Goal: Navigation & Orientation: Find specific page/section

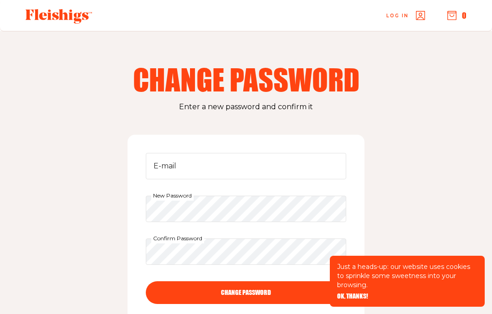
click at [351, 290] on div "Just a heads-up: our website uses cookies to sprinkle some sweetness into your …" at bounding box center [407, 281] width 155 height 51
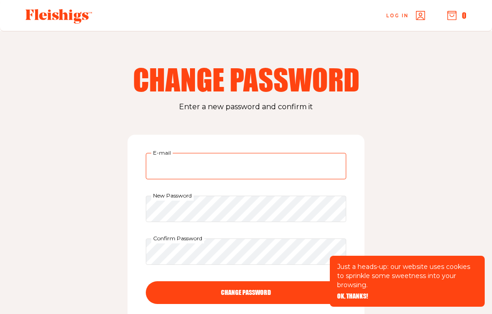
click at [216, 175] on input "E-mail" at bounding box center [246, 166] width 201 height 26
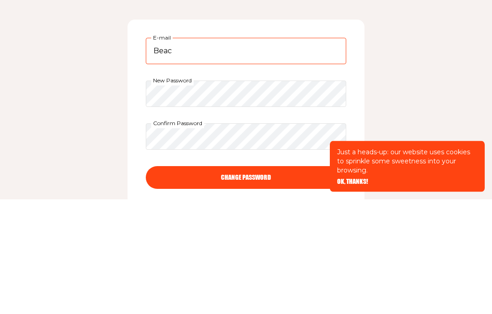
type input "Beach2live@gmail.com"
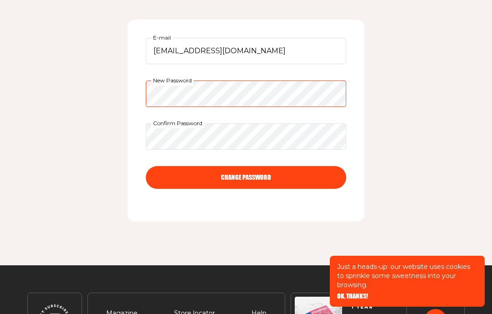
scroll to position [115, 0]
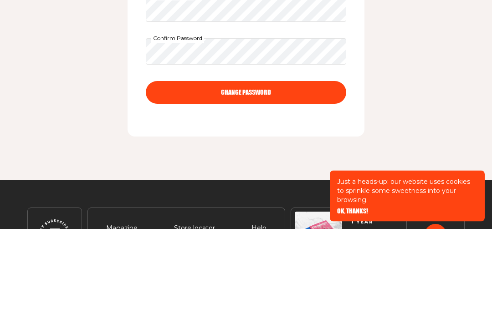
click at [302, 167] on button "CHANGE PASSWORD" at bounding box center [246, 178] width 201 height 23
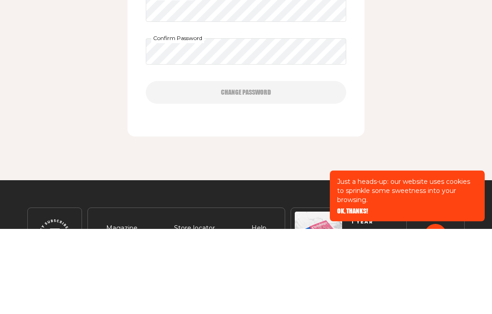
scroll to position [191, 0]
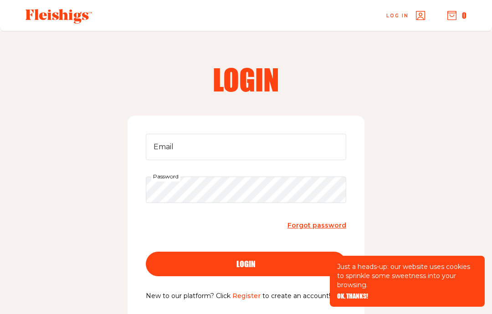
click at [211, 258] on button "login" at bounding box center [246, 264] width 201 height 25
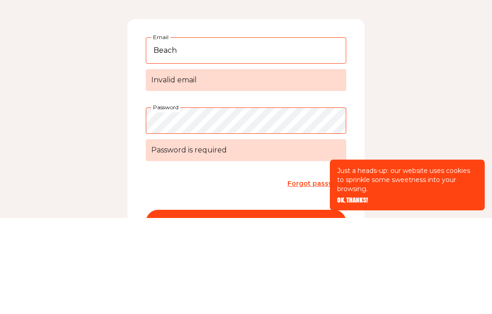
type input "Beach2live@gmail.com"
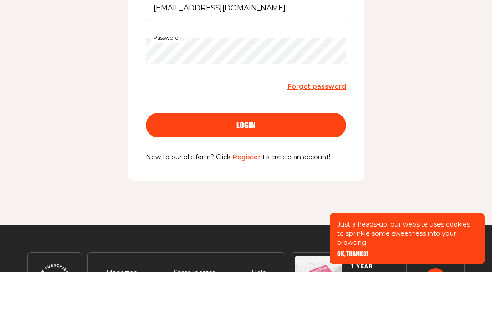
scroll to position [139, 0]
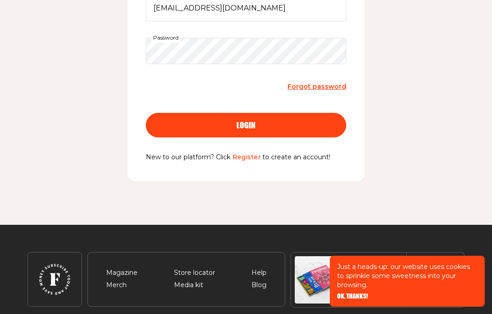
click at [277, 128] on div "login" at bounding box center [246, 125] width 164 height 8
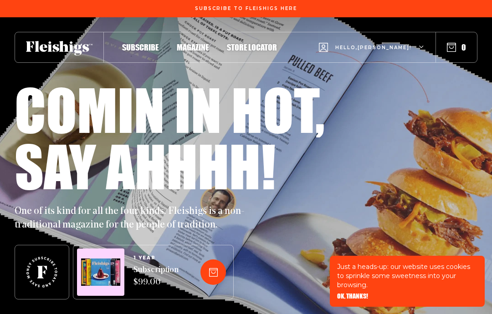
click at [456, 45] on use "button" at bounding box center [452, 47] width 9 height 9
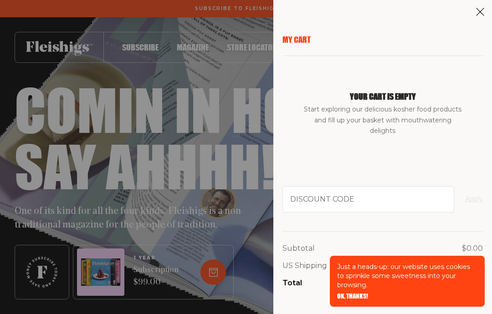
click at [462, 54] on div "My Cart Your cart is empty Start exploring our delicious kosher food products a…" at bounding box center [383, 124] width 201 height 178
click at [480, 13] on icon at bounding box center [480, 11] width 9 height 9
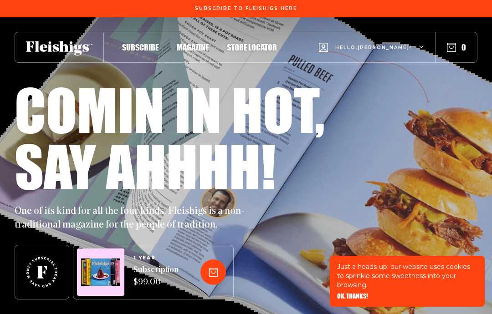
click at [189, 51] on span "Magazine" at bounding box center [193, 47] width 32 height 10
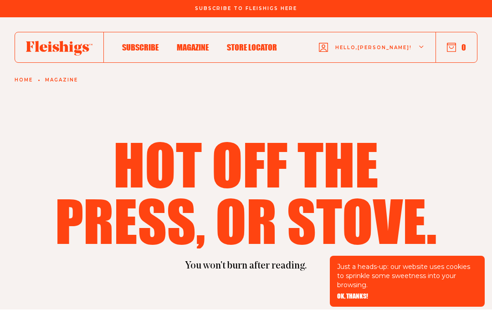
click at [64, 81] on link "Magazine" at bounding box center [61, 79] width 33 height 5
click at [15, 81] on link "Home" at bounding box center [24, 79] width 18 height 5
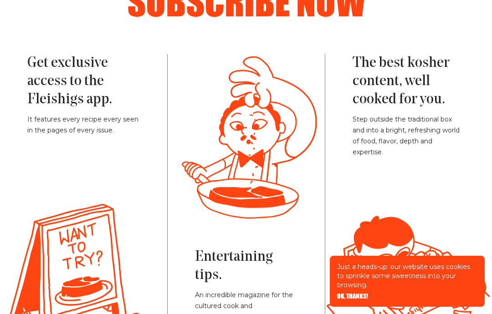
scroll to position [1948, 0]
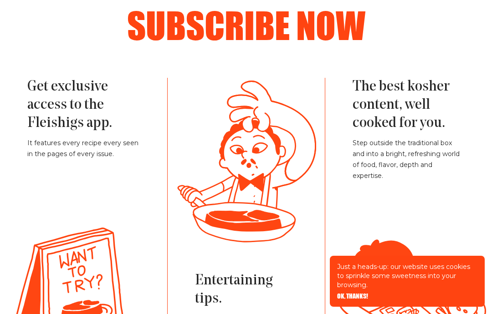
click at [77, 105] on h3 "Get exclusive access to the Fleishigs app." at bounding box center [83, 105] width 113 height 55
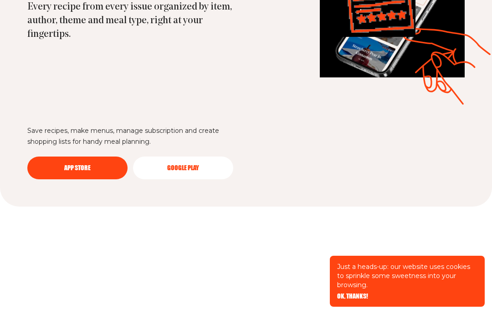
scroll to position [2583, 0]
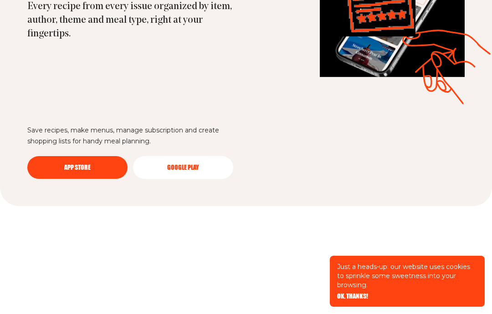
click at [176, 179] on div "Save recipes, make menus, manage subscription and create shopping lists for han…" at bounding box center [132, 152] width 210 height 54
